Goal: Transaction & Acquisition: Purchase product/service

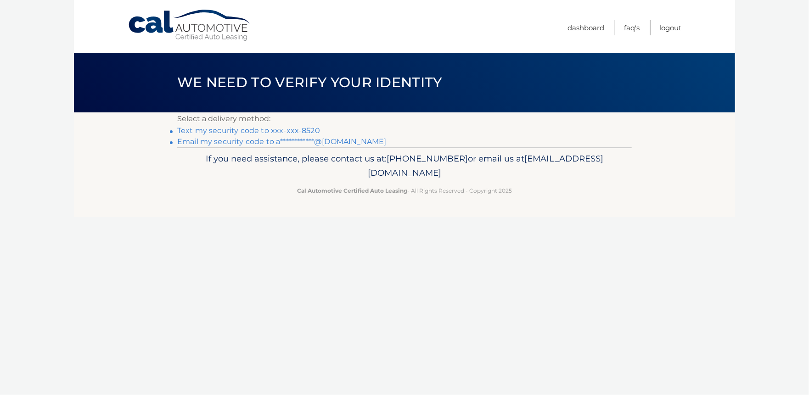
click at [241, 143] on link "**********" at bounding box center [281, 141] width 209 height 9
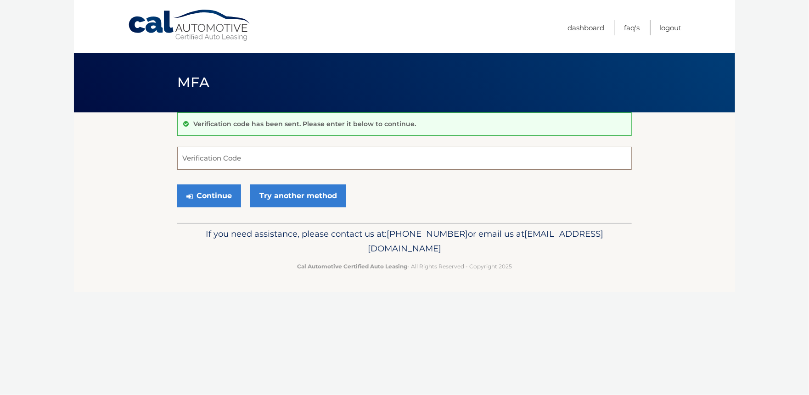
click at [205, 158] on input "Verification Code" at bounding box center [404, 158] width 455 height 23
type input "335397"
click at [219, 198] on button "Continue" at bounding box center [209, 196] width 64 height 23
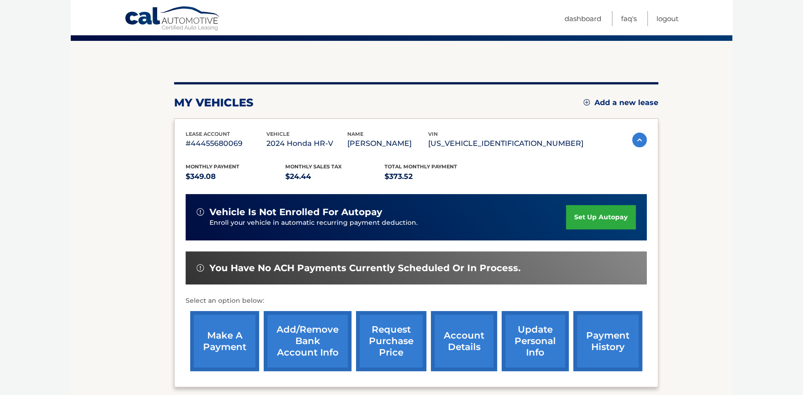
scroll to position [92, 0]
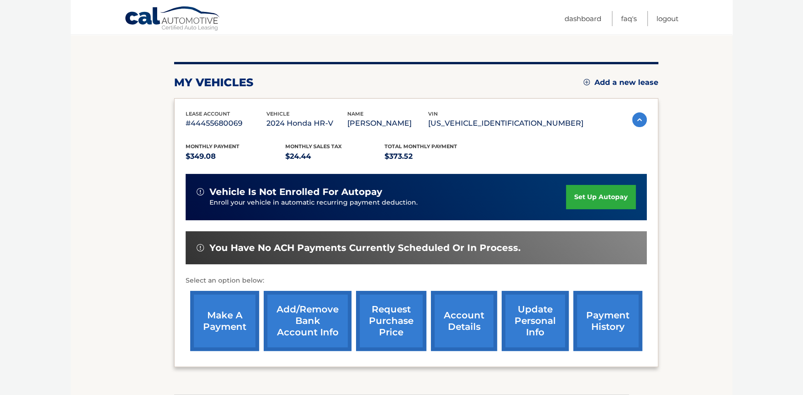
click at [224, 337] on link "make a payment" at bounding box center [224, 321] width 69 height 60
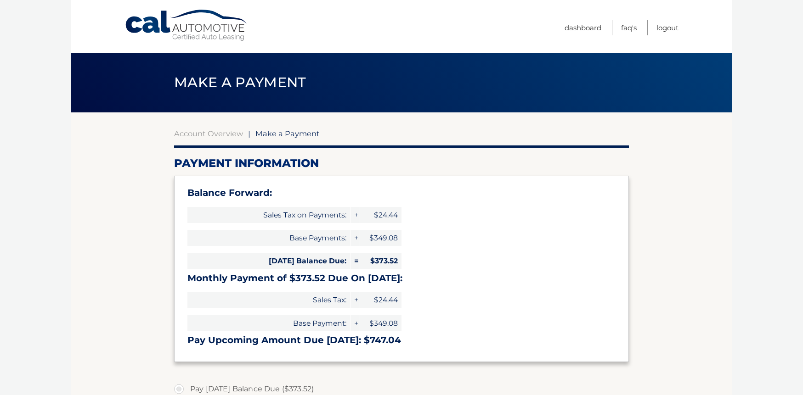
select select "NTM3YjI3OTktMmQ3Zi00NDU4LWFhYmUtZDI5NjZkYzViM2Qx"
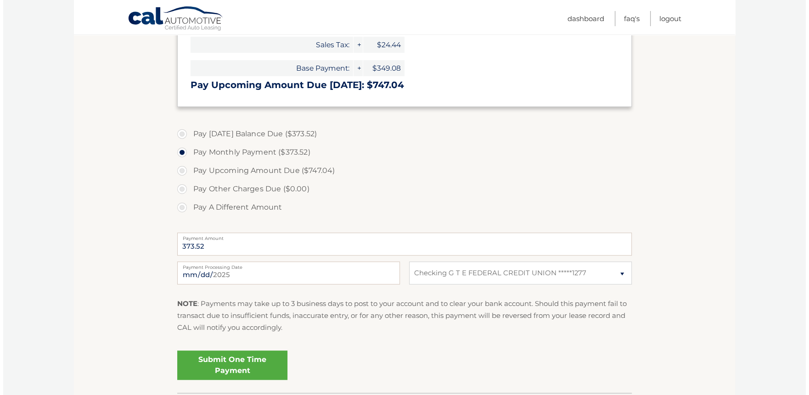
scroll to position [276, 0]
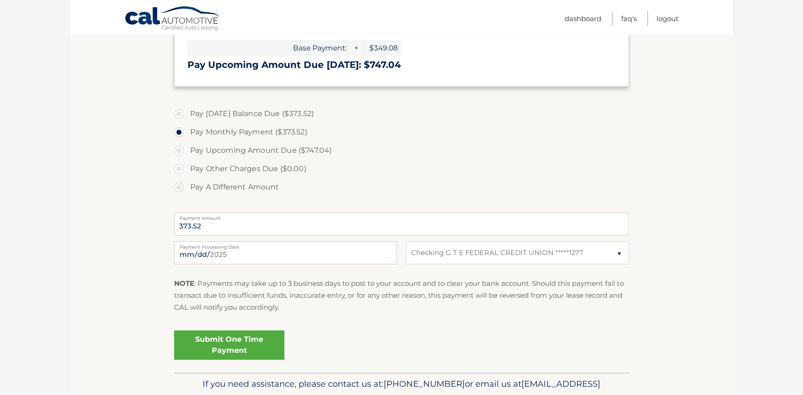
click at [226, 338] on link "Submit One Time Payment" at bounding box center [229, 345] width 110 height 29
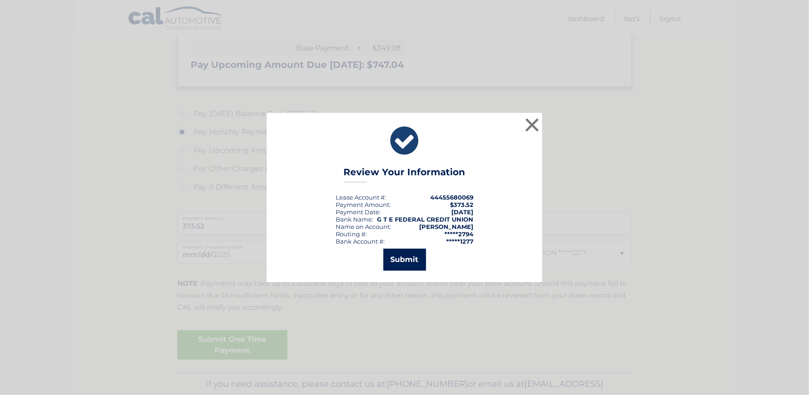
click at [398, 262] on button "Submit" at bounding box center [404, 260] width 43 height 22
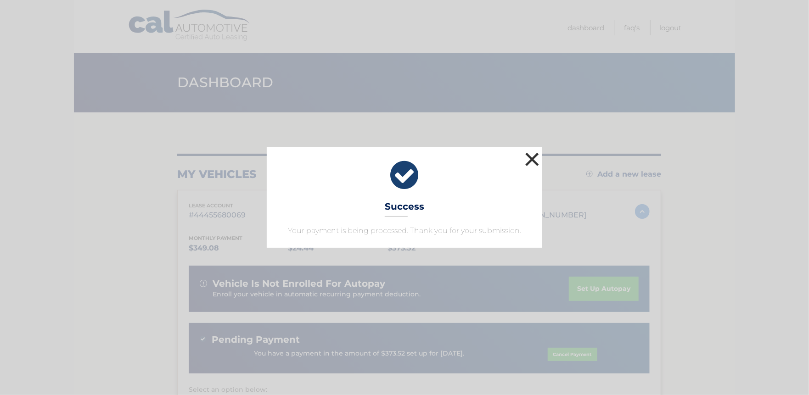
click at [533, 159] on button "×" at bounding box center [532, 159] width 18 height 18
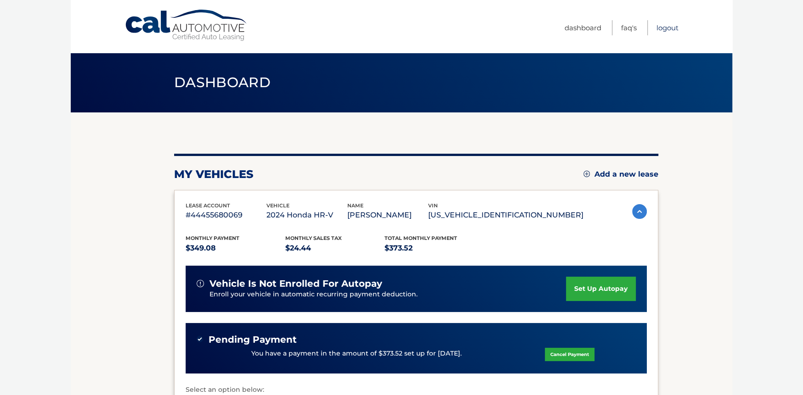
click at [666, 25] on link "Logout" at bounding box center [667, 27] width 22 height 15
